Goal: Transaction & Acquisition: Purchase product/service

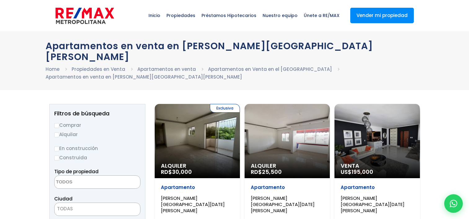
select select
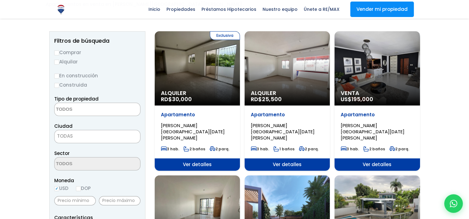
scroll to position [62, 0]
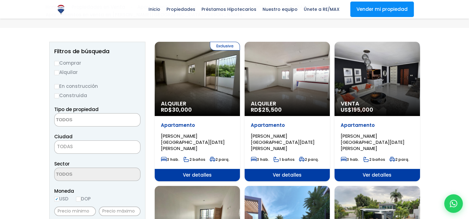
click at [59, 59] on label "Comprar" at bounding box center [97, 63] width 86 height 8
click at [59, 61] on input "Comprar" at bounding box center [56, 63] width 5 height 5
radio input "true"
click at [81, 114] on textarea "Search" at bounding box center [85, 120] width 60 height 13
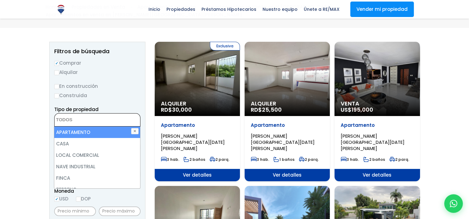
click at [77, 127] on li "APARTAMENTO" at bounding box center [96, 132] width 85 height 11
select select "apartment"
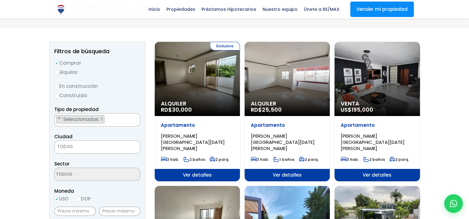
click at [75, 142] on span "TODAS" at bounding box center [97, 146] width 85 height 9
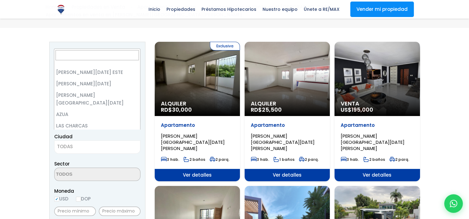
scroll to position [0, 0]
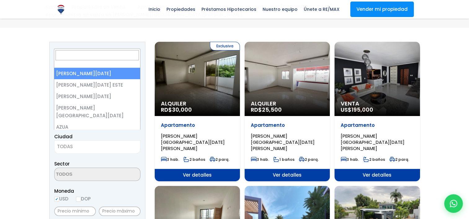
click at [85, 67] on span at bounding box center [96, 58] width 85 height 19
select select "1"
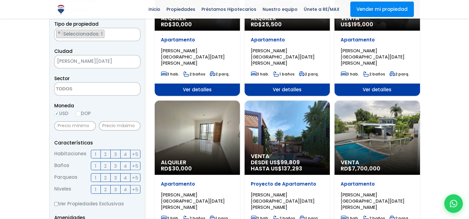
scroll to position [155, 0]
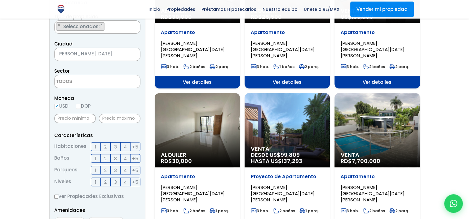
click at [62, 75] on textarea "Search" at bounding box center [85, 81] width 60 height 13
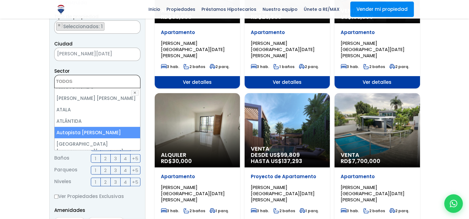
scroll to position [124, 0]
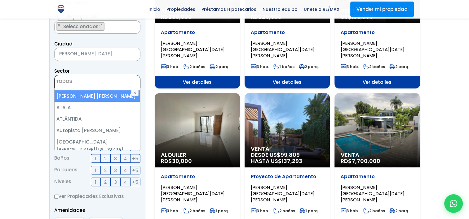
click at [88, 90] on li "[PERSON_NAME] [PERSON_NAME]" at bounding box center [97, 95] width 85 height 11
select select "11"
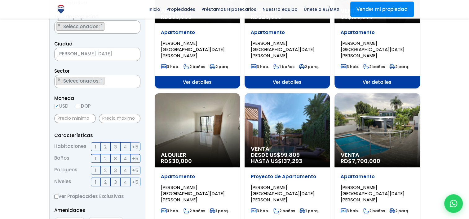
click at [114, 143] on span "3" at bounding box center [115, 147] width 3 height 8
click at [0, 0] on input "3" at bounding box center [0, 0] width 0 height 0
click at [106, 154] on label "2" at bounding box center [106, 158] width 10 height 9
click at [0, 0] on input "2" at bounding box center [0, 0] width 0 height 0
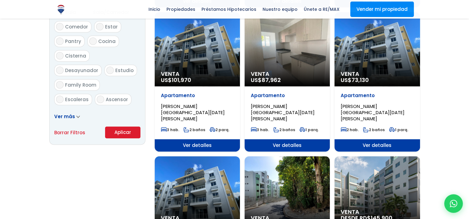
scroll to position [403, 0]
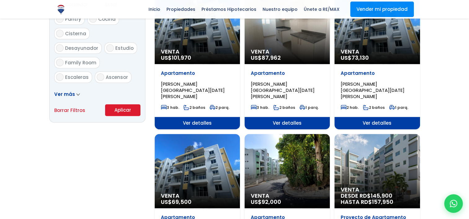
click at [115, 104] on button "Aplicar" at bounding box center [122, 110] width 35 height 12
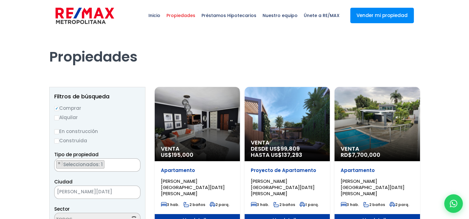
scroll to position [79, 0]
select select "11"
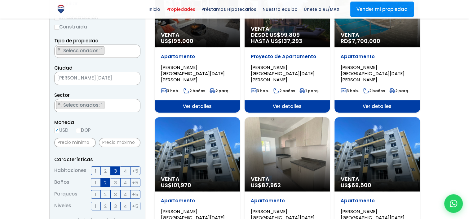
scroll to position [155, 0]
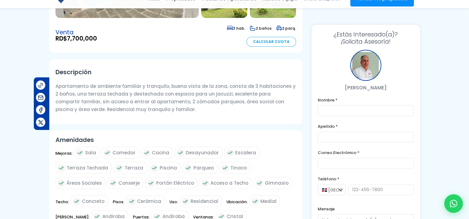
scroll to position [217, 0]
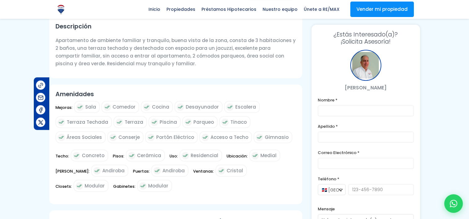
click at [135, 52] on p "Apartamento de ambiente familiar y tranquilo, buena vista de la zona, consta de…" at bounding box center [175, 52] width 240 height 31
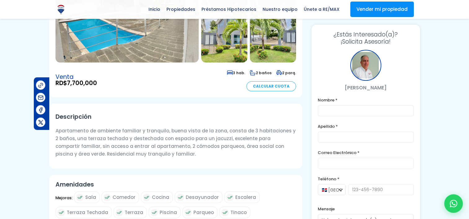
scroll to position [0, 0]
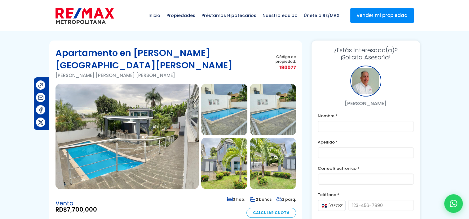
click at [88, 154] on img at bounding box center [126, 136] width 143 height 105
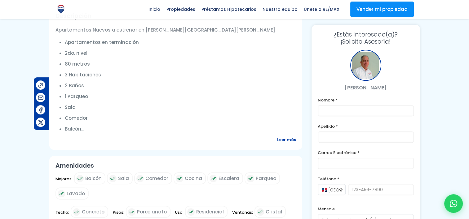
scroll to position [217, 0]
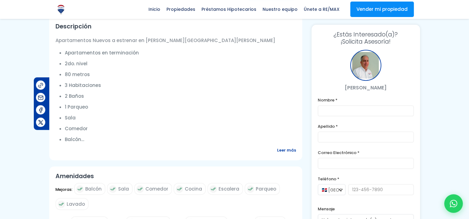
click at [286, 147] on span "Leer más" at bounding box center [286, 151] width 19 height 8
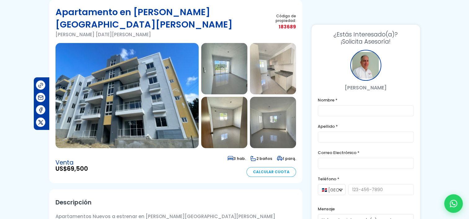
scroll to position [0, 0]
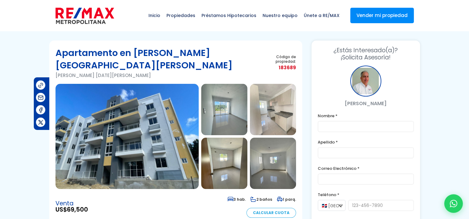
click at [161, 108] on img at bounding box center [126, 136] width 143 height 105
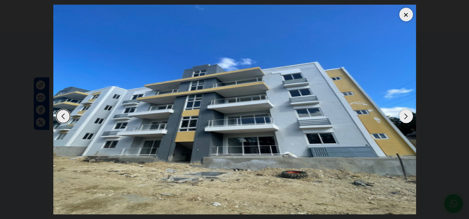
click at [60, 115] on div "Previous slide" at bounding box center [63, 117] width 14 height 14
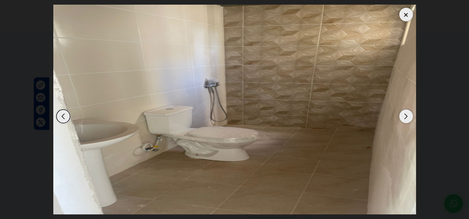
click at [406, 19] on div at bounding box center [406, 15] width 14 height 14
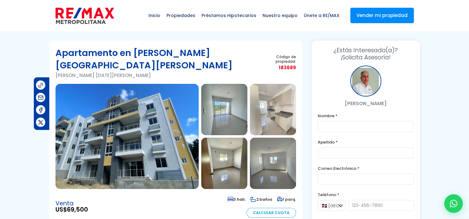
click at [225, 96] on img at bounding box center [224, 109] width 46 height 51
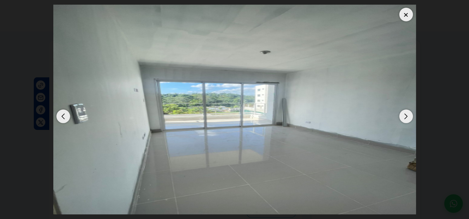
click at [404, 115] on div "Next slide" at bounding box center [406, 117] width 14 height 14
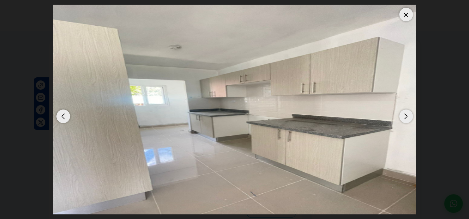
click at [404, 115] on div "Next slide" at bounding box center [406, 117] width 14 height 14
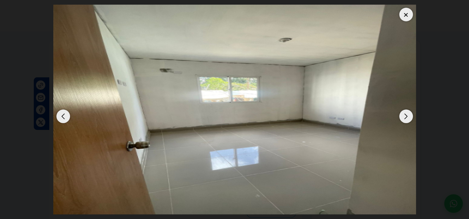
click at [403, 13] on div at bounding box center [406, 15] width 14 height 14
